Goal: Task Accomplishment & Management: Manage account settings

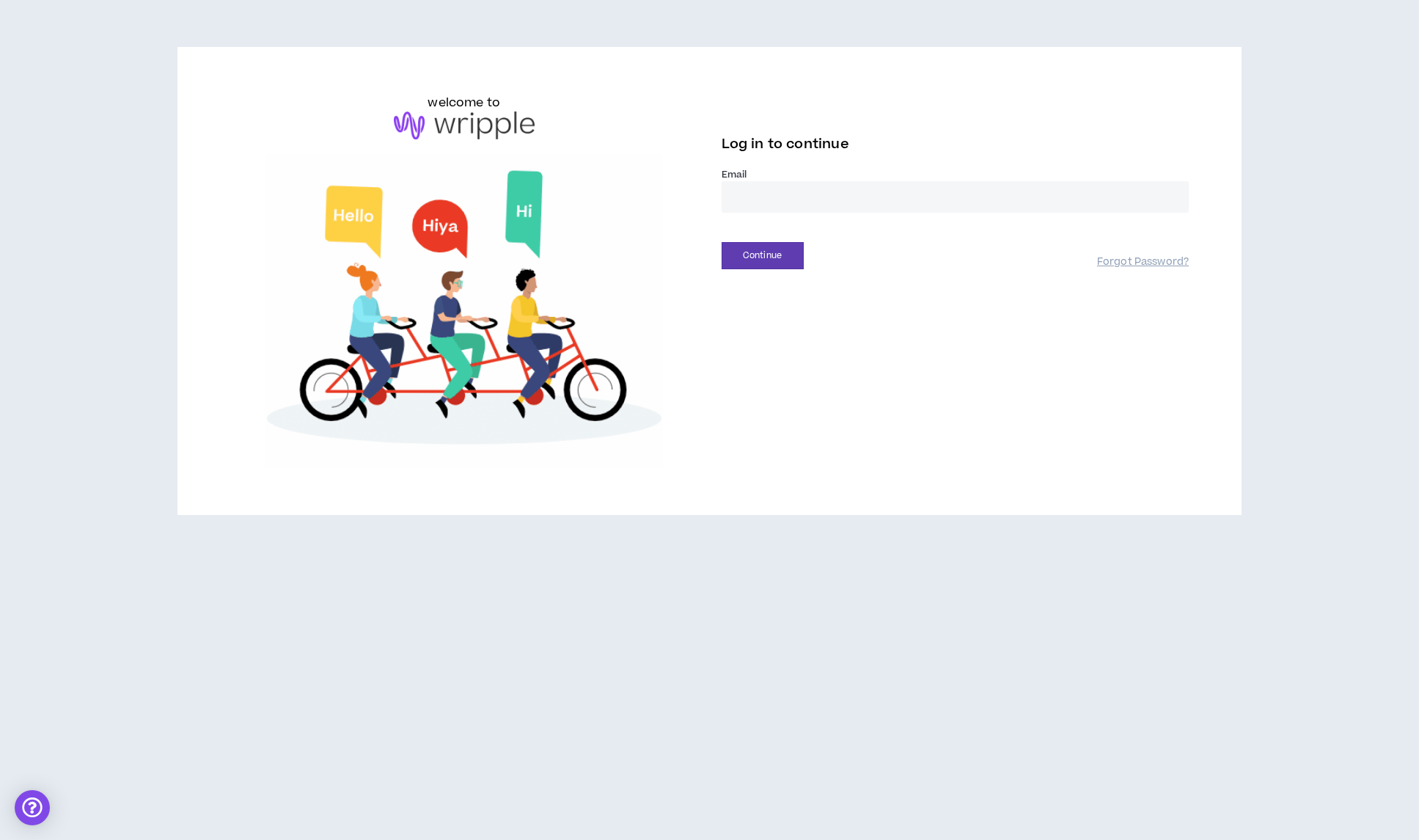
click at [769, 191] on input "email" at bounding box center [955, 197] width 468 height 32
type input "**********"
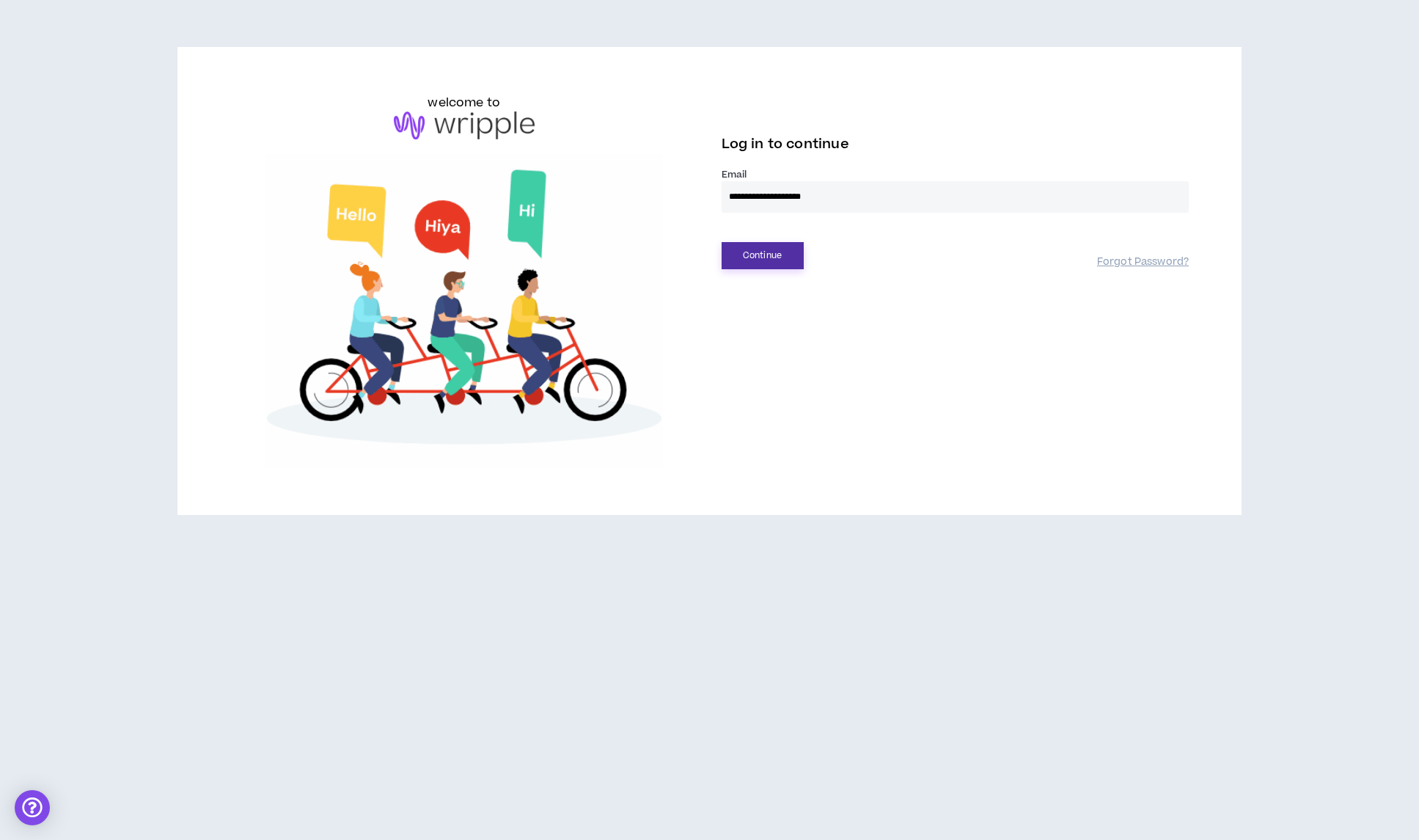
click at [760, 268] on button "Continue" at bounding box center [762, 255] width 82 height 27
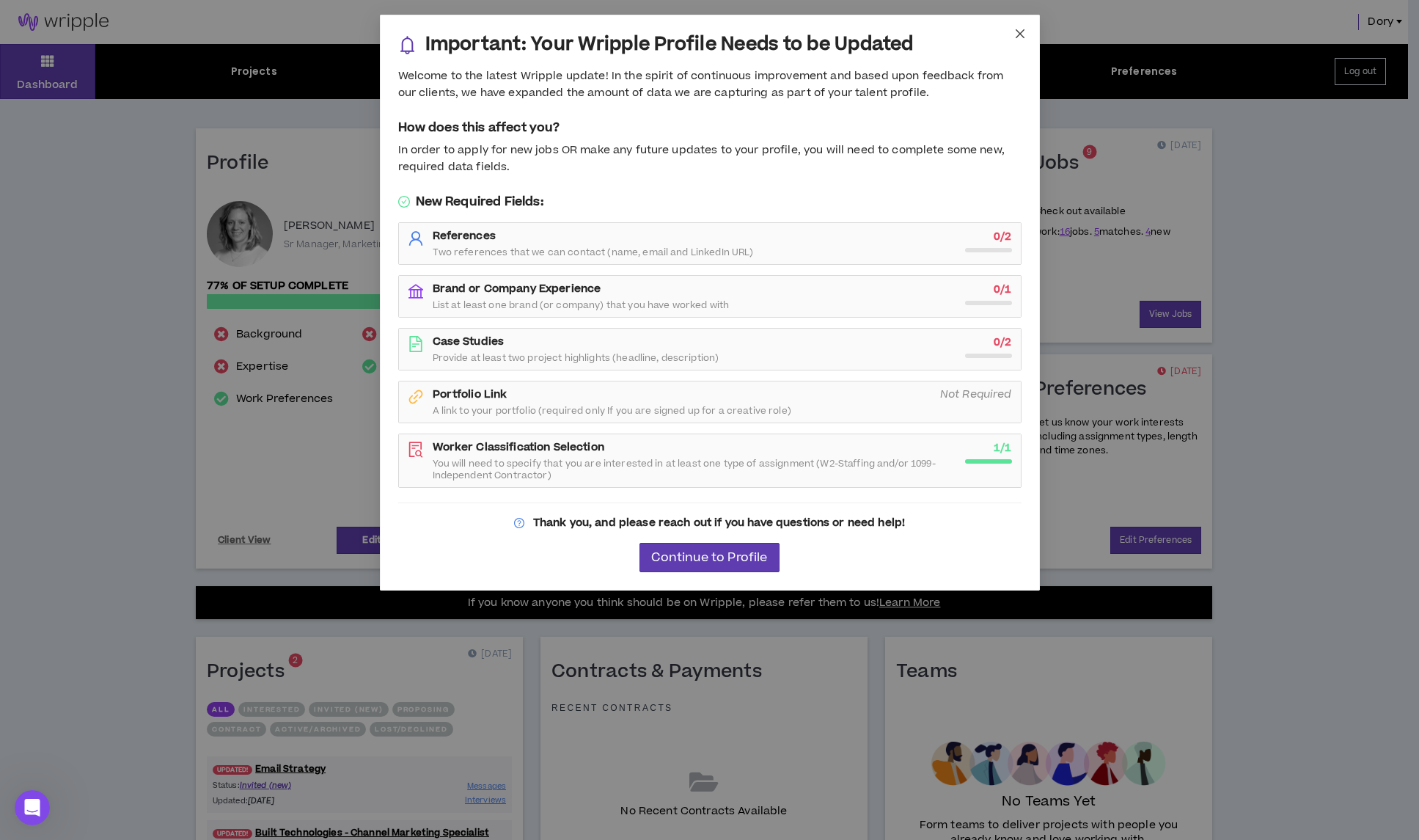
click at [1016, 33] on icon "close" at bounding box center [1019, 34] width 12 height 12
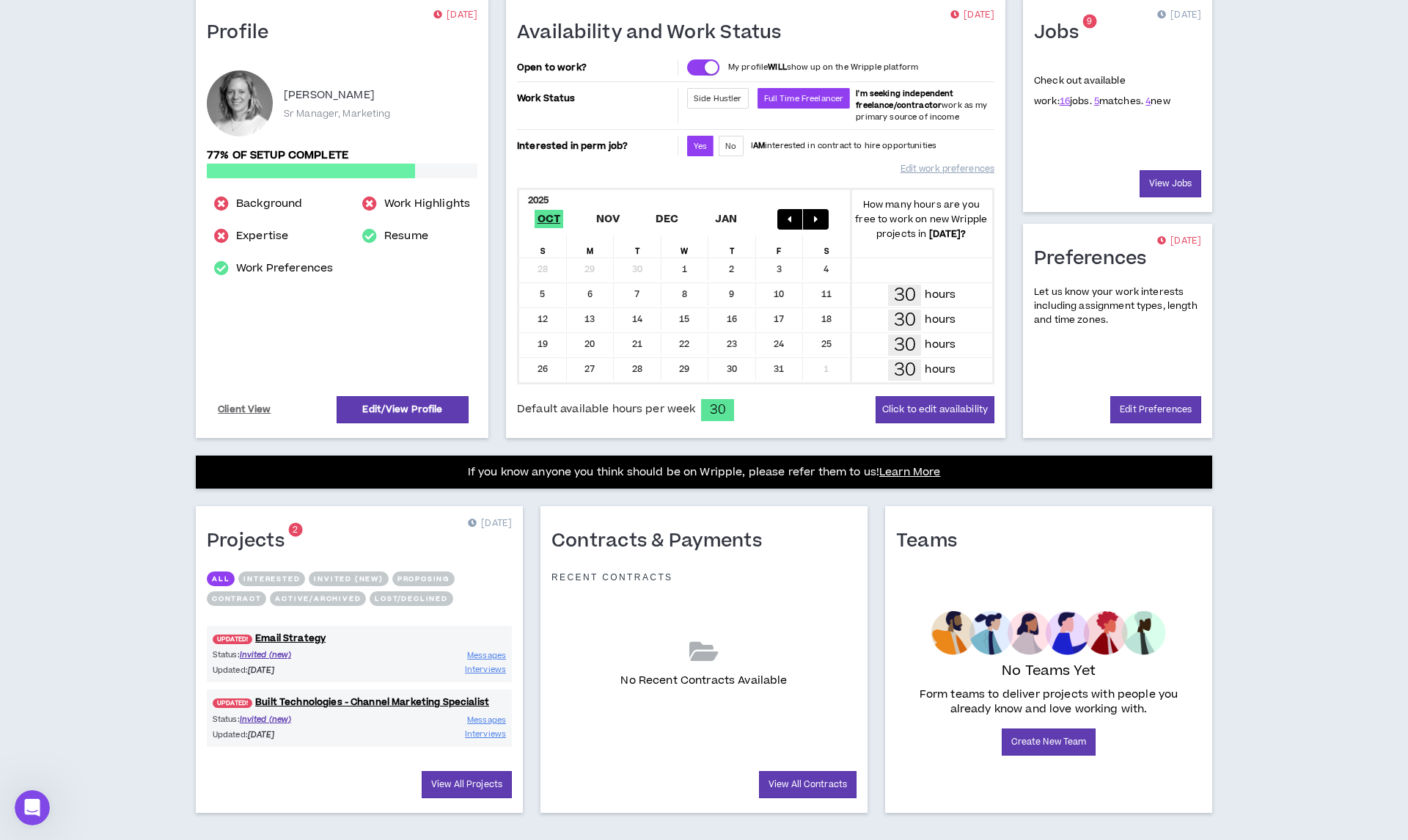
scroll to position [150, 0]
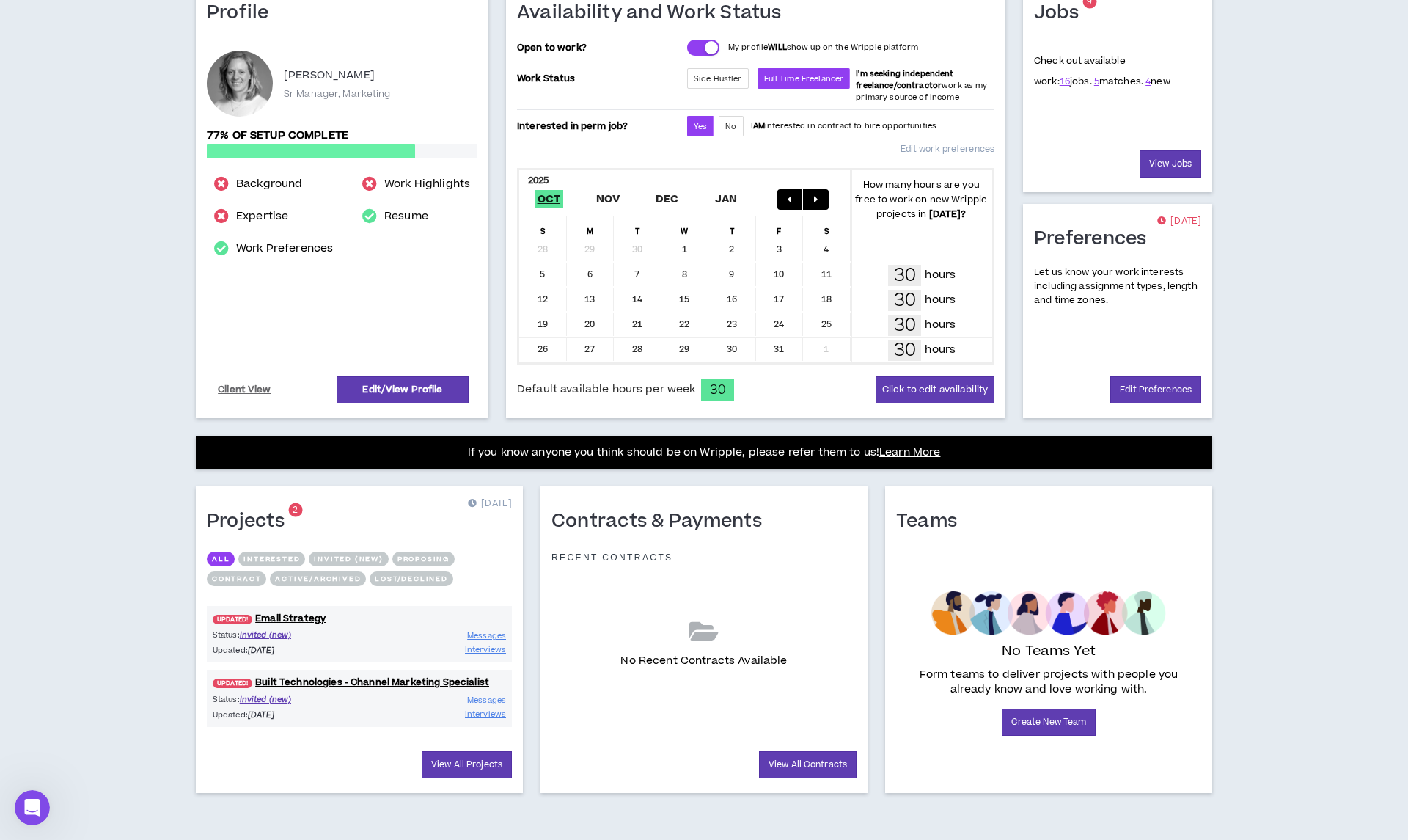
click at [338, 638] on p "Status: Invited (new)" at bounding box center [285, 634] width 147 height 13
click at [313, 614] on link "UPDATED! Email Strategy" at bounding box center [359, 618] width 305 height 14
